Goal: Obtain resource: Download file/media

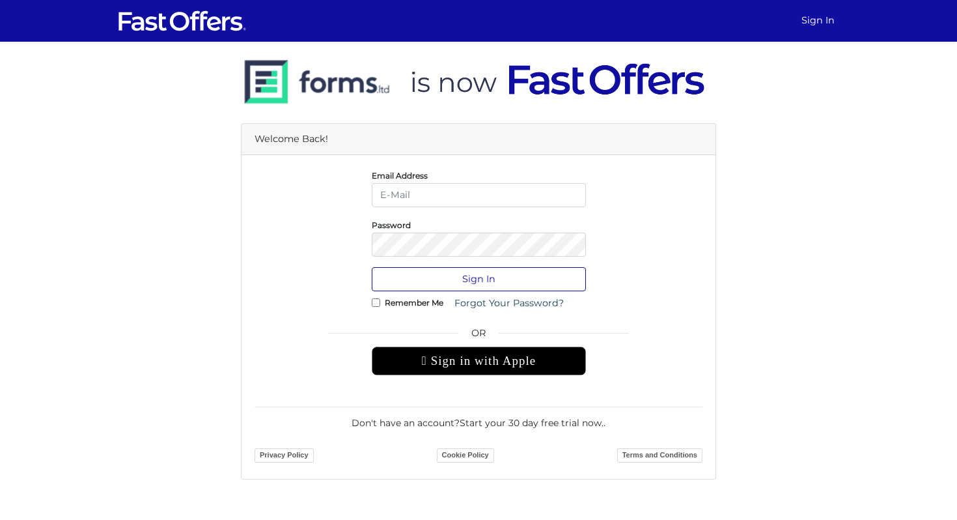
type input "[PERSON_NAME][EMAIL_ADDRESS][DOMAIN_NAME]"
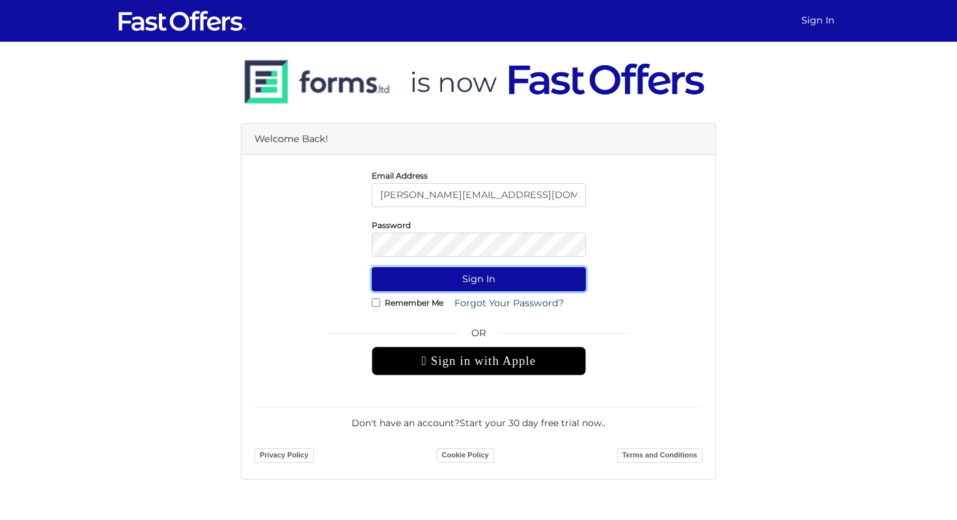
click at [504, 277] on button "Sign In" at bounding box center [479, 279] width 214 height 24
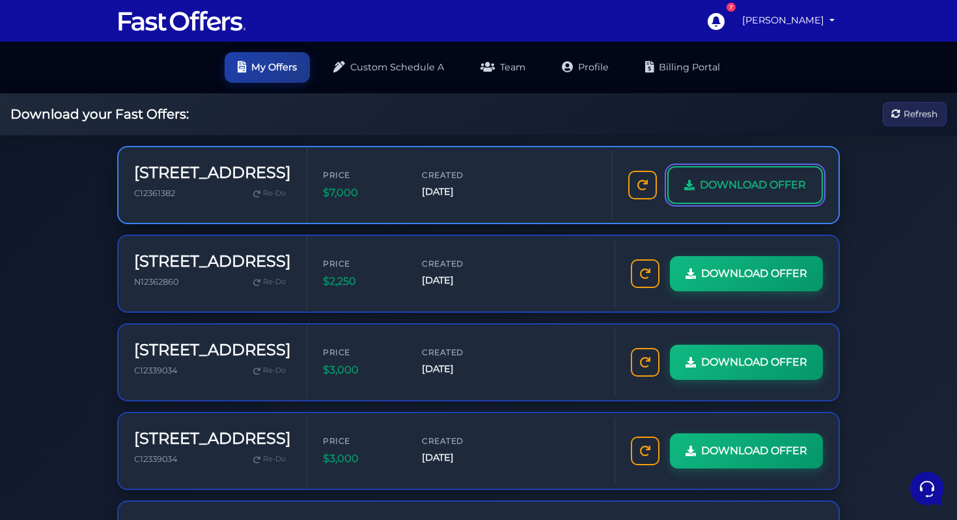
click at [700, 193] on span "DOWNLOAD OFFER" at bounding box center [753, 184] width 106 height 17
